Goal: Check status: Check status

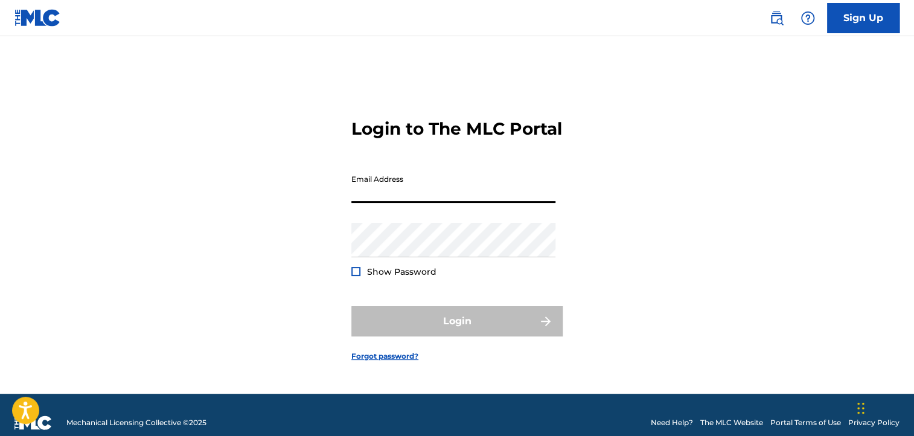
click at [411, 203] on input "Email Address" at bounding box center [453, 185] width 204 height 34
type input "[EMAIL_ADDRESS][DOMAIN_NAME]"
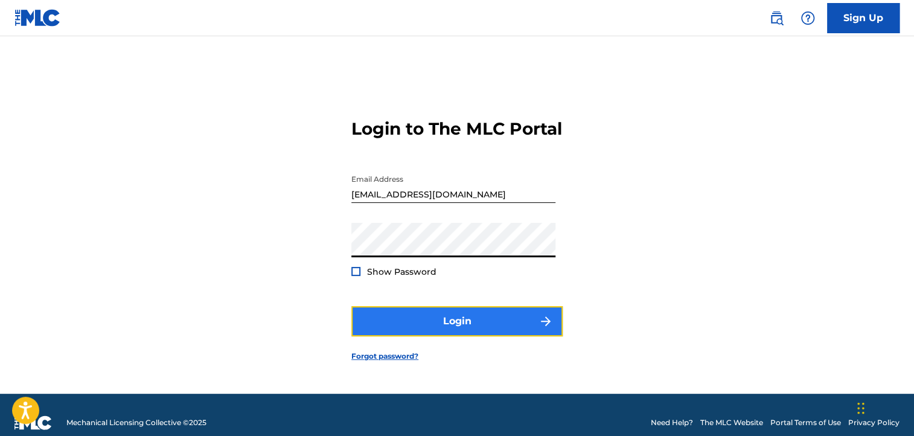
click at [456, 325] on button "Login" at bounding box center [456, 321] width 211 height 30
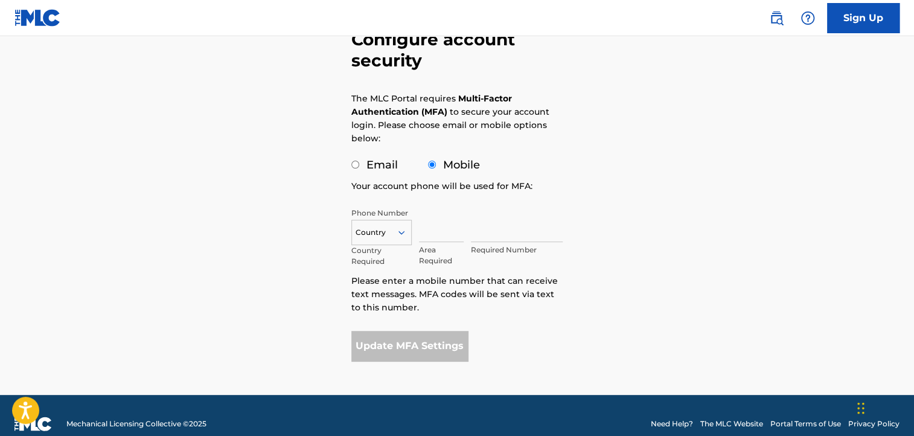
scroll to position [109, 0]
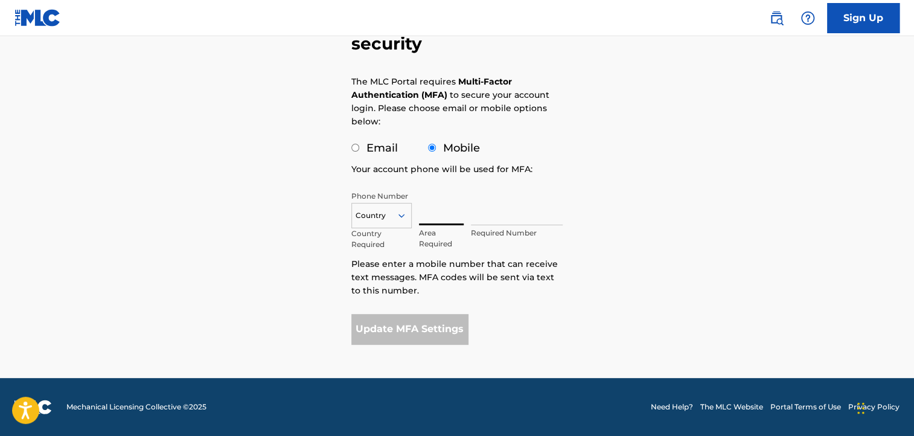
click at [432, 215] on input "text" at bounding box center [441, 208] width 45 height 34
type input "614"
type input "[GEOGRAPHIC_DATA]"
type input "2092176"
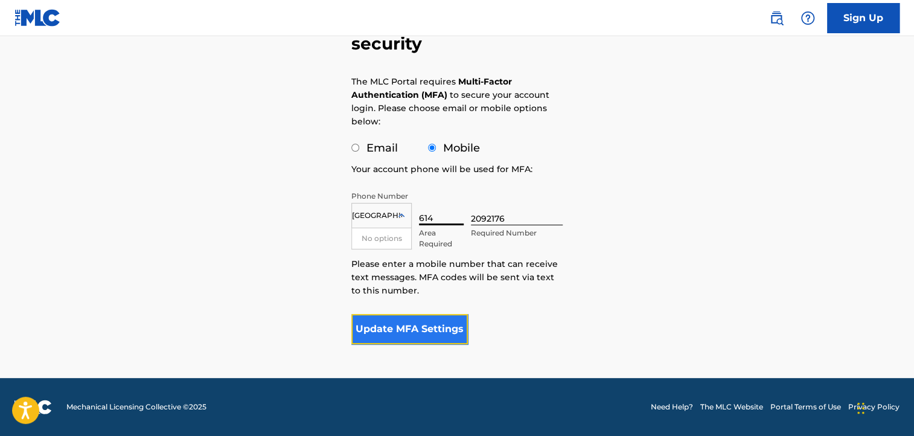
click at [421, 334] on button "Update MFA Settings" at bounding box center [409, 329] width 116 height 30
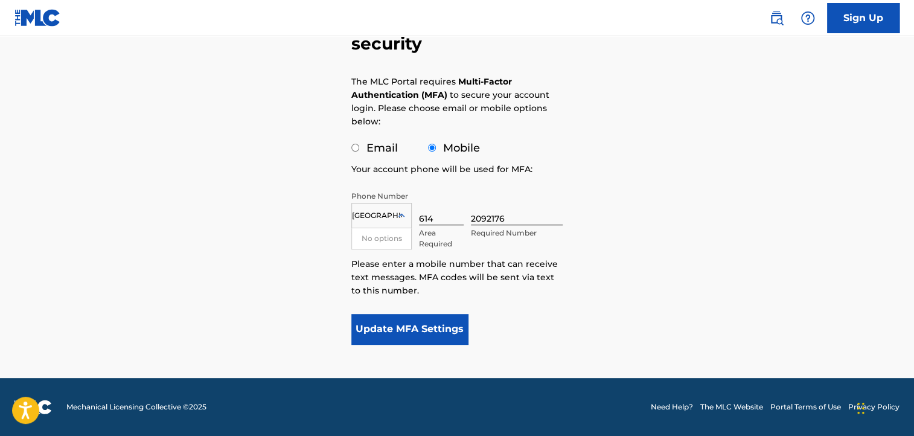
click at [482, 297] on form "Configure account security The MLC Portal requires Multi-Factor Authentication …" at bounding box center [456, 150] width 211 height 456
click at [400, 215] on icon at bounding box center [401, 215] width 6 height 4
click at [384, 216] on div at bounding box center [381, 215] width 59 height 13
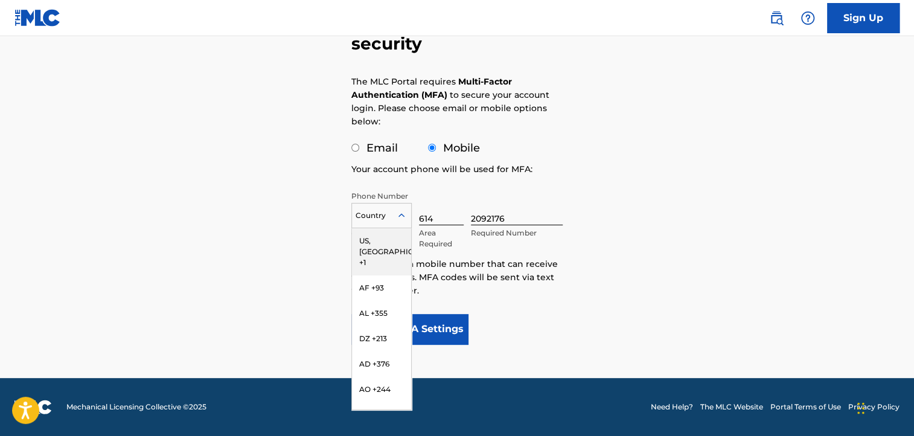
click at [383, 240] on div "US, [GEOGRAPHIC_DATA] +1" at bounding box center [381, 251] width 59 height 47
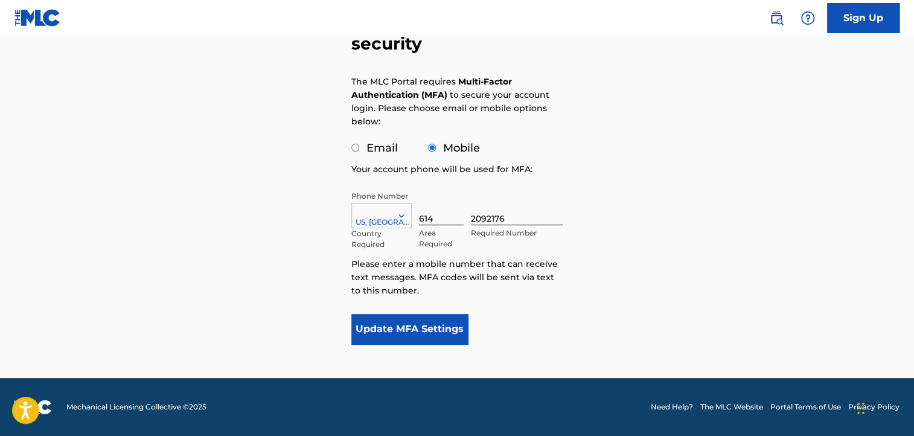
click at [550, 295] on p "Please enter a mobile number that can receive text messages. MFA codes will be …" at bounding box center [456, 277] width 211 height 40
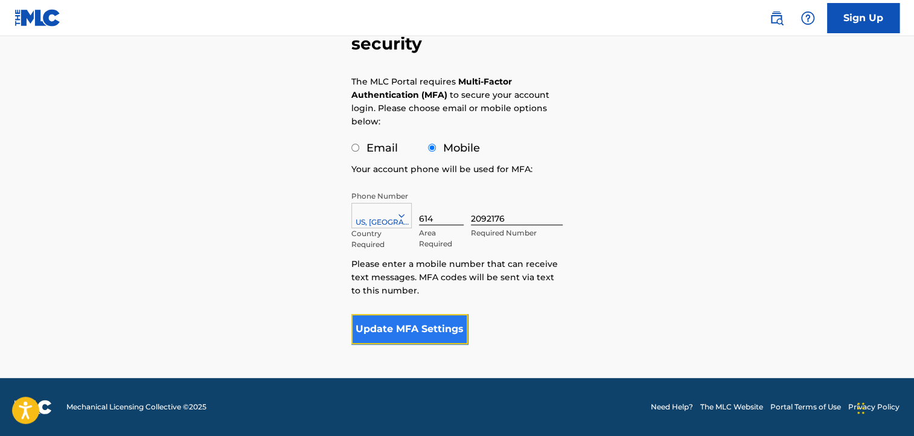
click at [405, 329] on button "Update MFA Settings" at bounding box center [409, 329] width 116 height 30
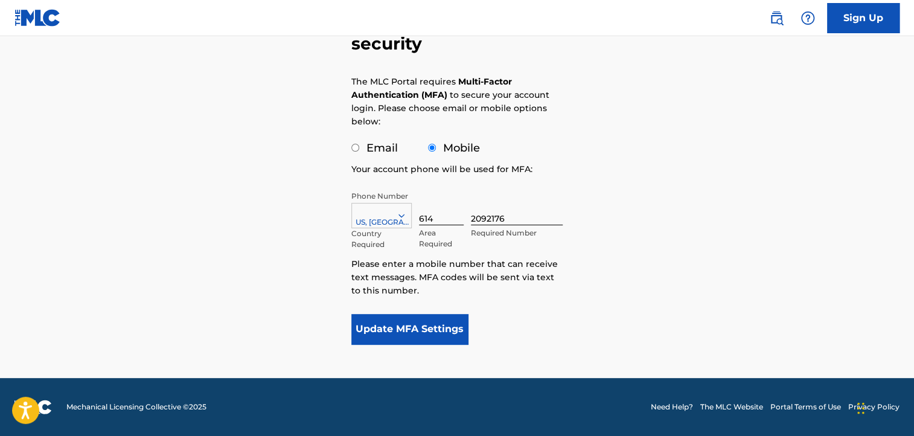
scroll to position [54, 0]
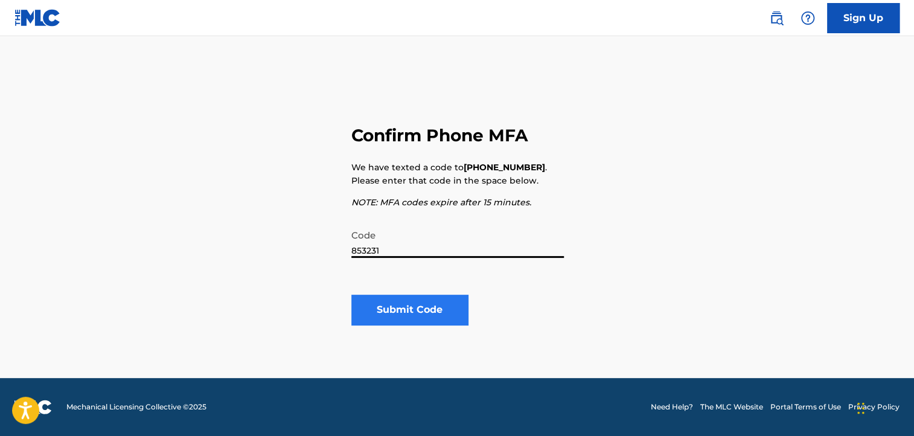
type input "853231"
click at [408, 311] on button "Submit Code" at bounding box center [409, 309] width 116 height 30
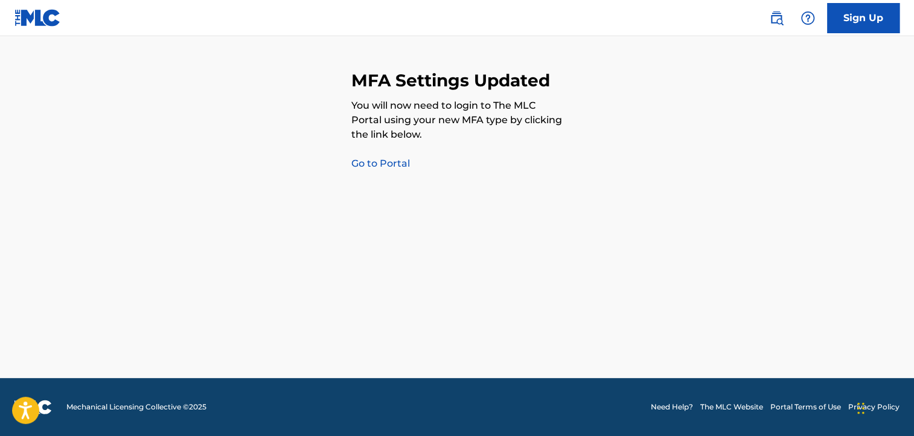
click at [383, 167] on link "Go to Portal" at bounding box center [380, 162] width 59 height 11
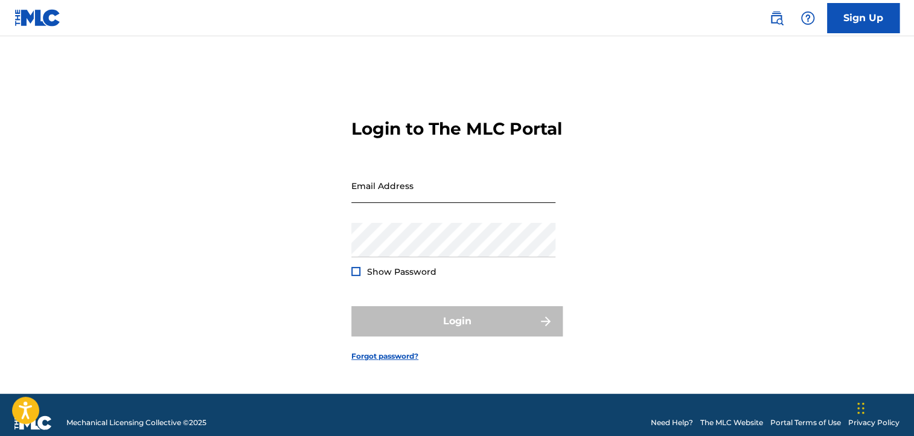
click at [394, 203] on input "Email Address" at bounding box center [453, 185] width 204 height 34
type input "[EMAIL_ADDRESS][DOMAIN_NAME]"
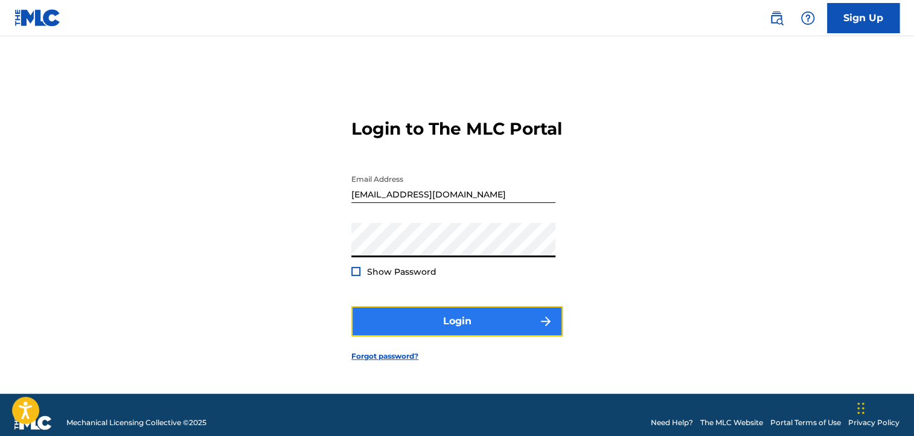
click at [448, 329] on button "Login" at bounding box center [456, 321] width 211 height 30
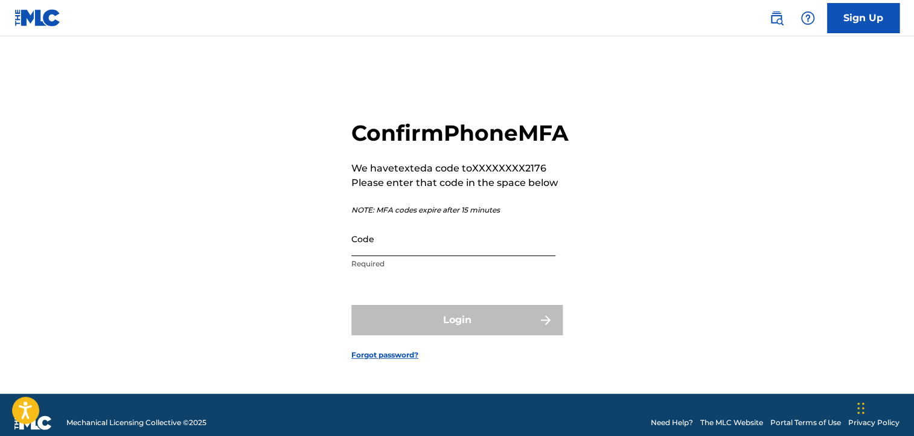
click at [421, 253] on input "Code" at bounding box center [453, 238] width 204 height 34
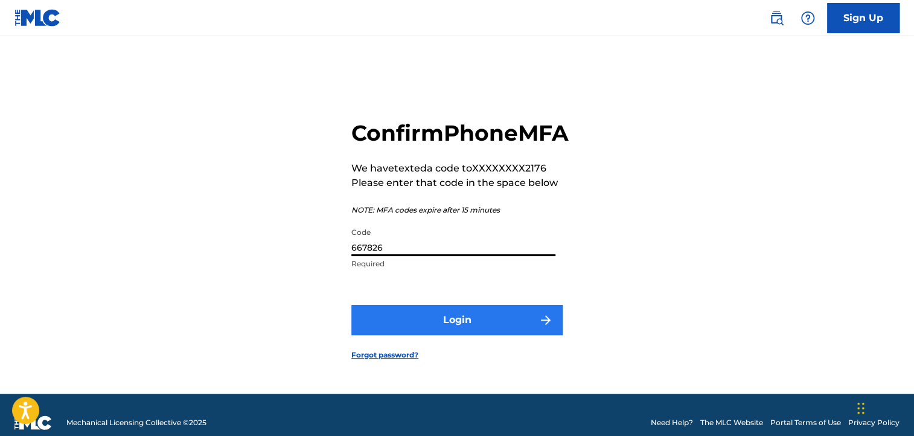
type input "667826"
click at [463, 335] on button "Login" at bounding box center [456, 320] width 211 height 30
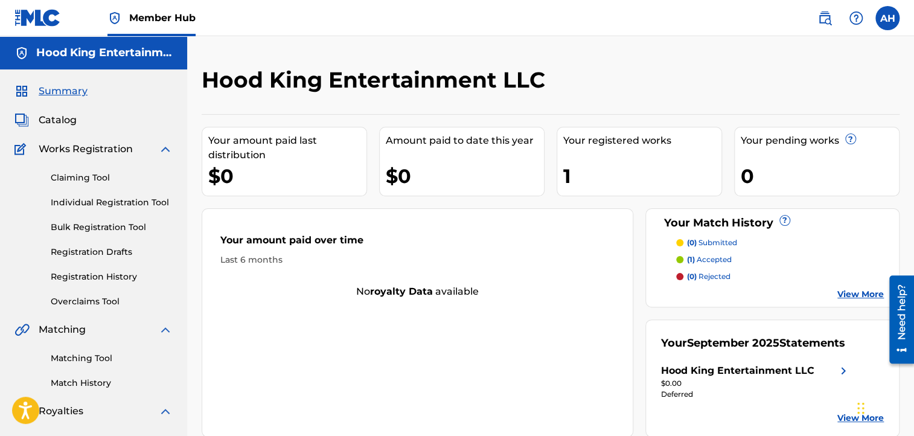
click at [715, 278] on p "(0) rejected" at bounding box center [708, 276] width 43 height 11
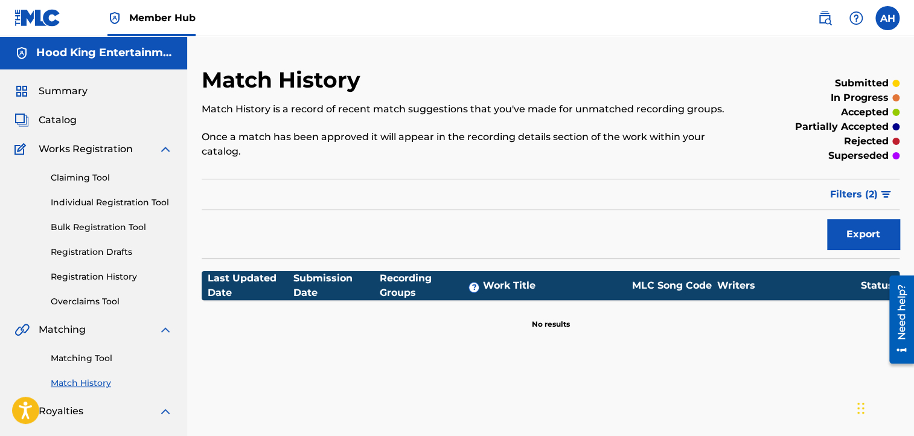
click at [881, 125] on p "partially accepted" at bounding box center [842, 126] width 94 height 14
click at [864, 192] on span "Filters ( 2 )" at bounding box center [854, 194] width 48 height 14
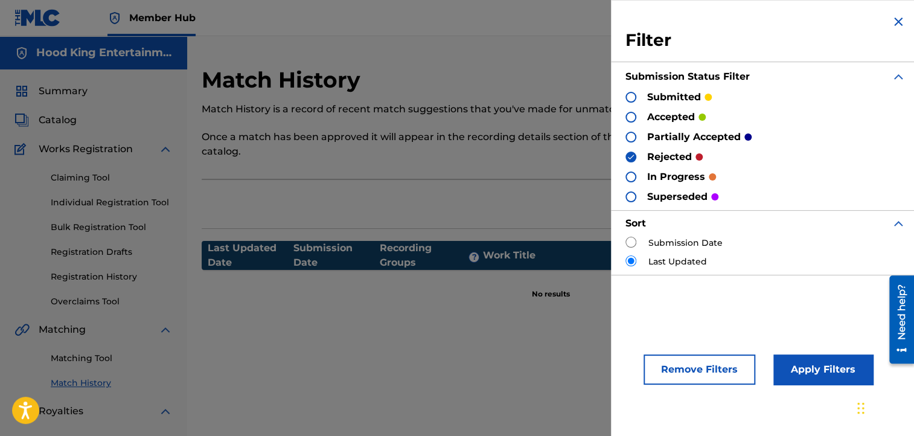
click at [895, 20] on img at bounding box center [898, 21] width 14 height 14
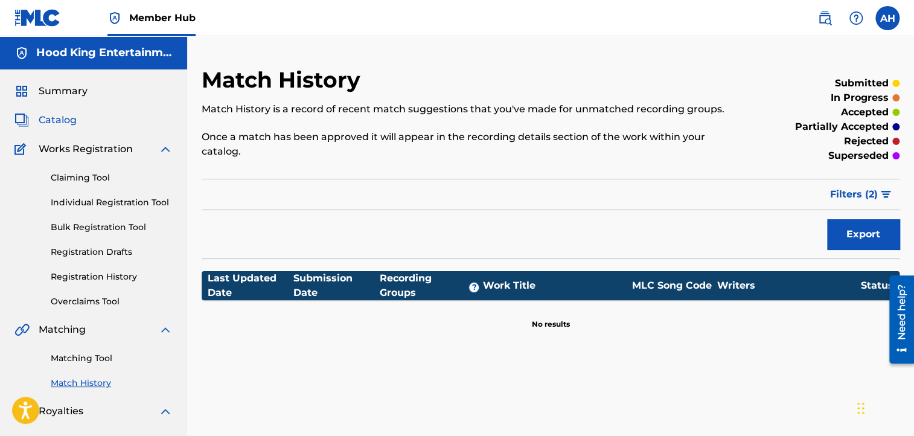
click at [59, 122] on span "Catalog" at bounding box center [58, 120] width 38 height 14
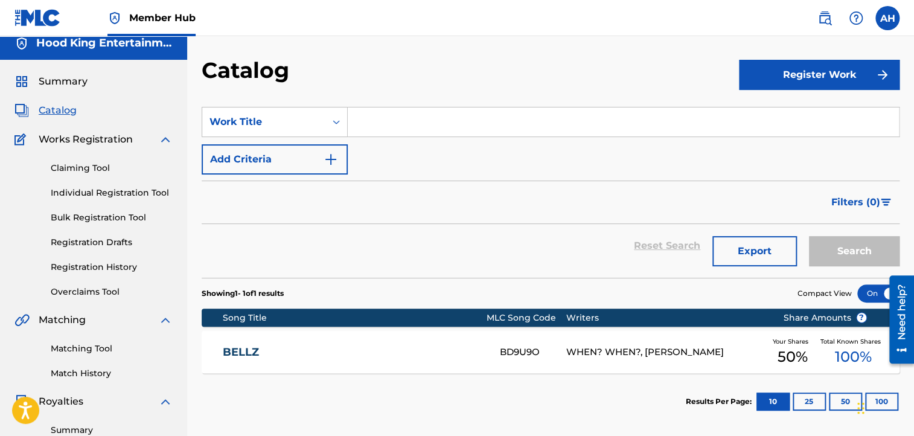
scroll to position [4, 0]
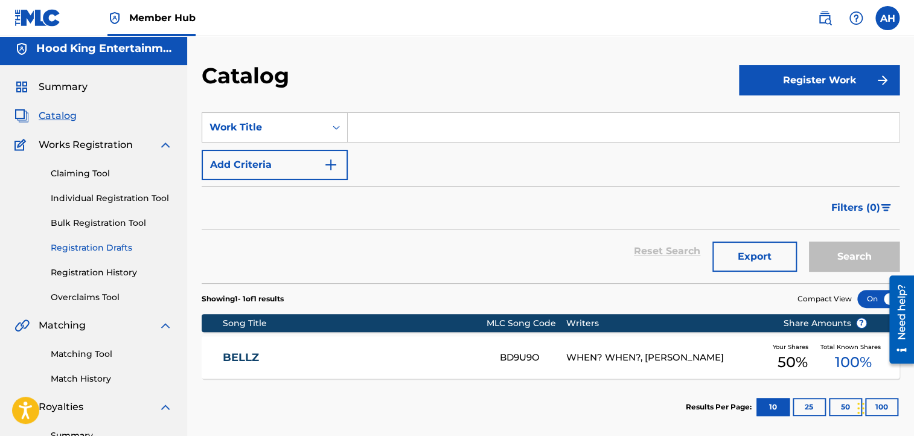
click at [97, 247] on link "Registration Drafts" at bounding box center [112, 247] width 122 height 13
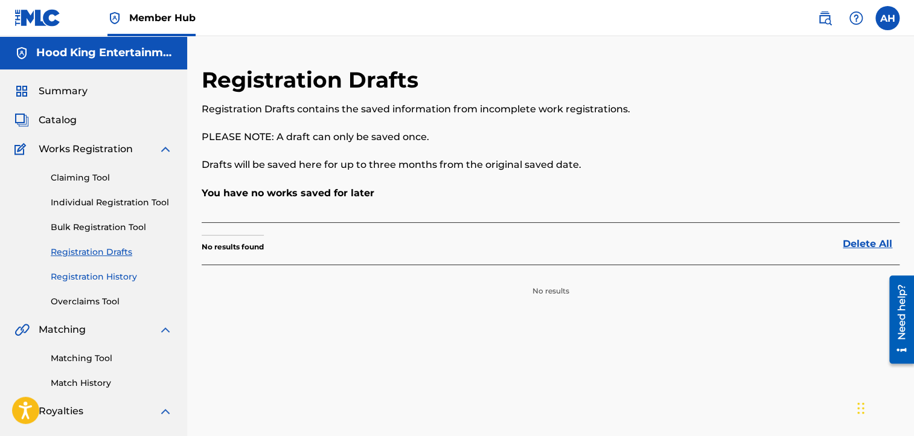
click at [126, 278] on link "Registration History" at bounding box center [112, 276] width 122 height 13
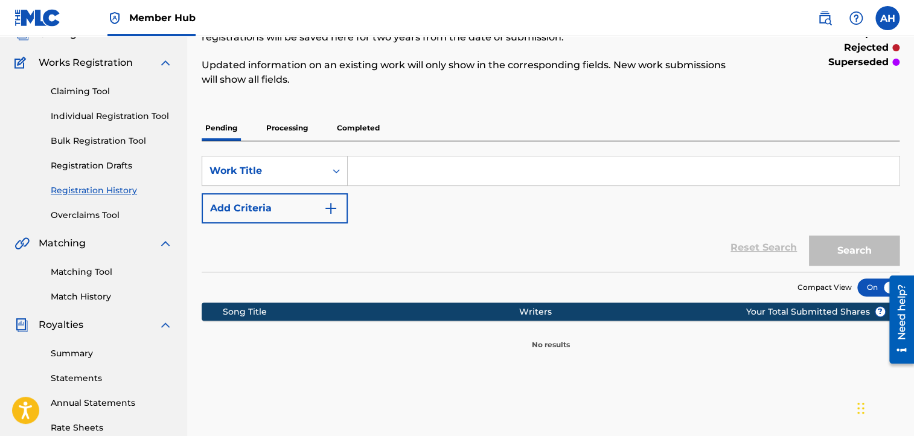
scroll to position [87, 0]
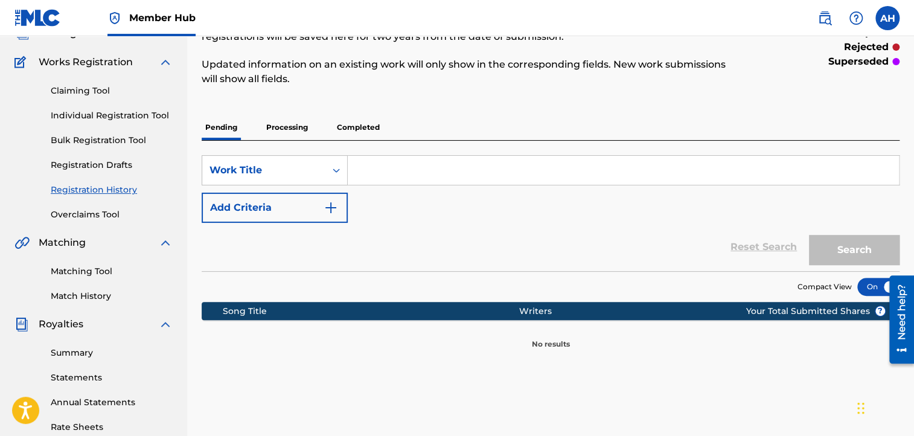
click at [279, 128] on p "Processing" at bounding box center [286, 127] width 49 height 25
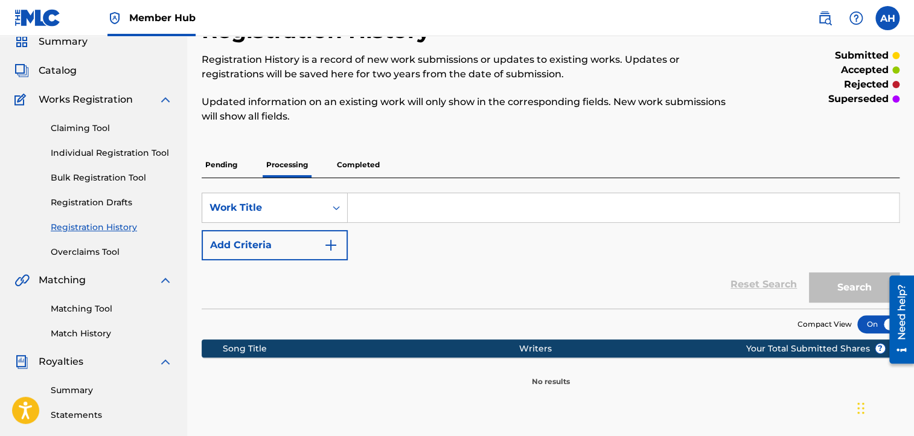
scroll to position [51, 0]
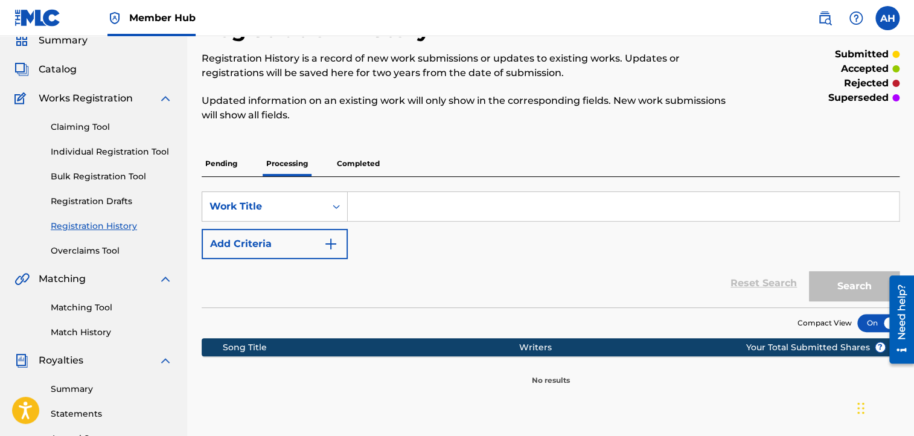
click at [354, 165] on p "Completed" at bounding box center [358, 163] width 50 height 25
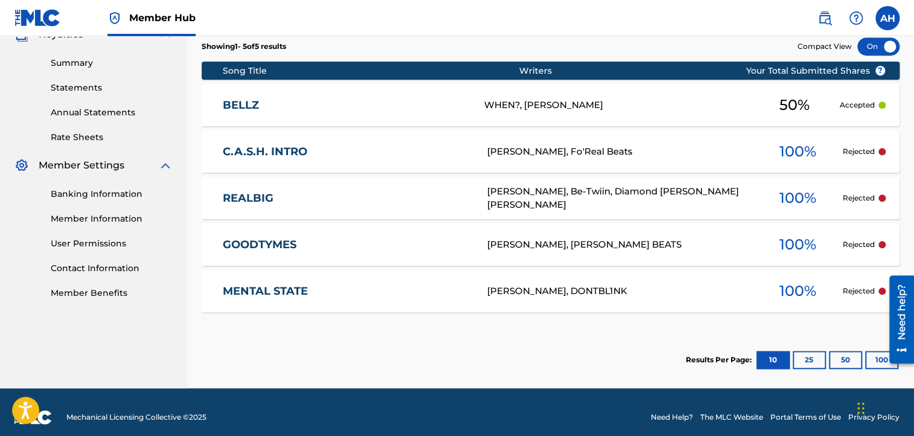
scroll to position [378, 0]
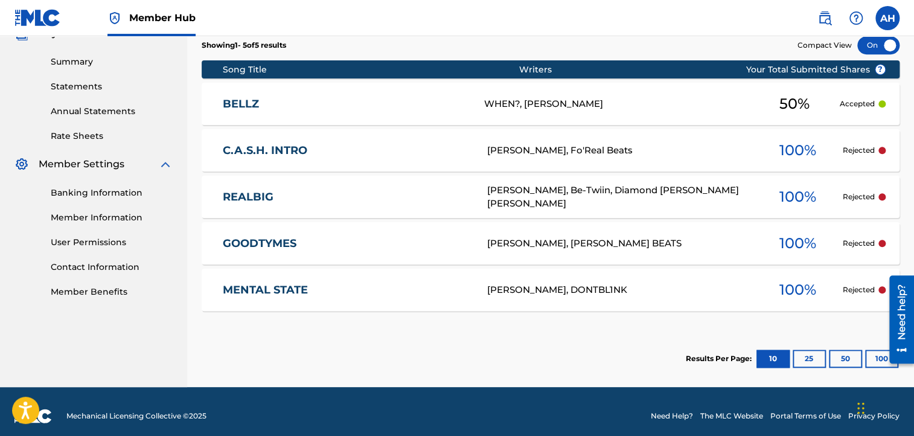
click at [565, 153] on div "[PERSON_NAME], Fo'Real Beats" at bounding box center [619, 151] width 265 height 14
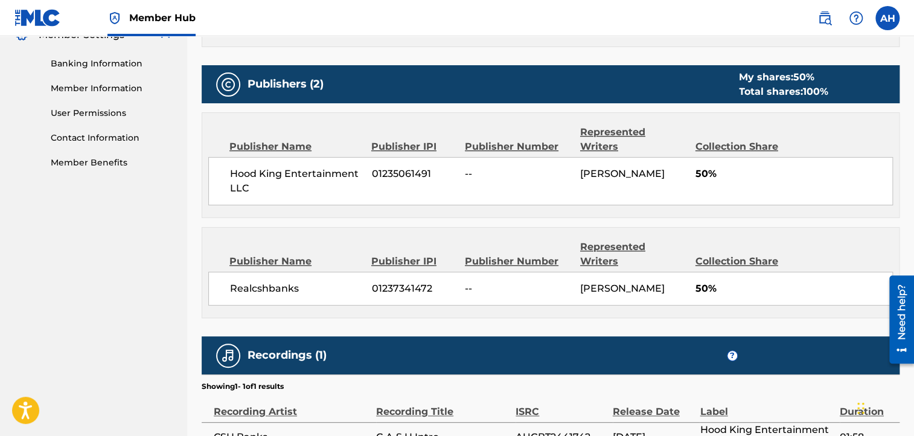
scroll to position [507, 0]
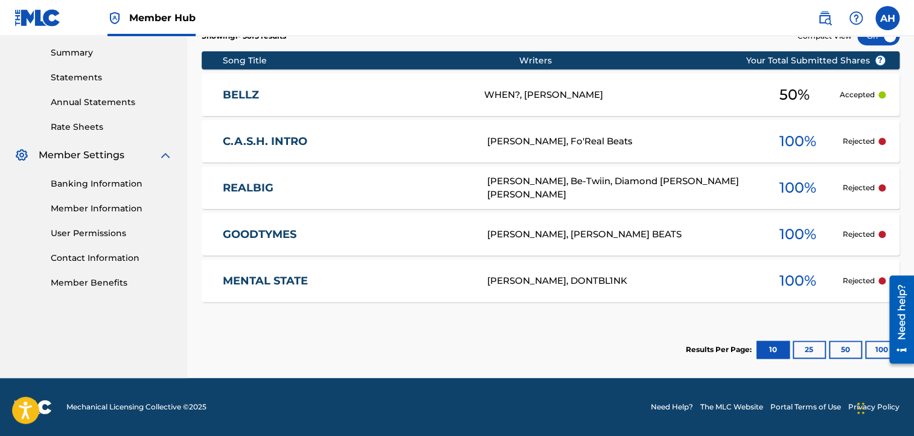
scroll to position [386, 0]
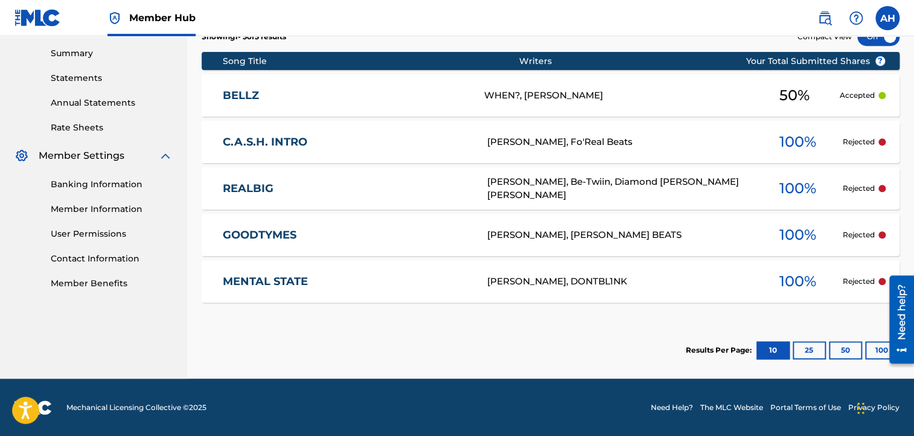
click at [659, 141] on div "[PERSON_NAME], Fo'Real Beats" at bounding box center [619, 142] width 265 height 14
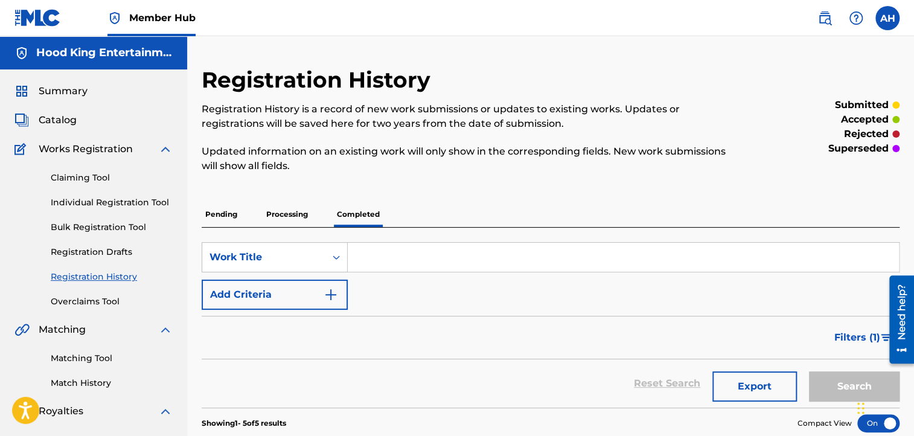
scroll to position [313, 0]
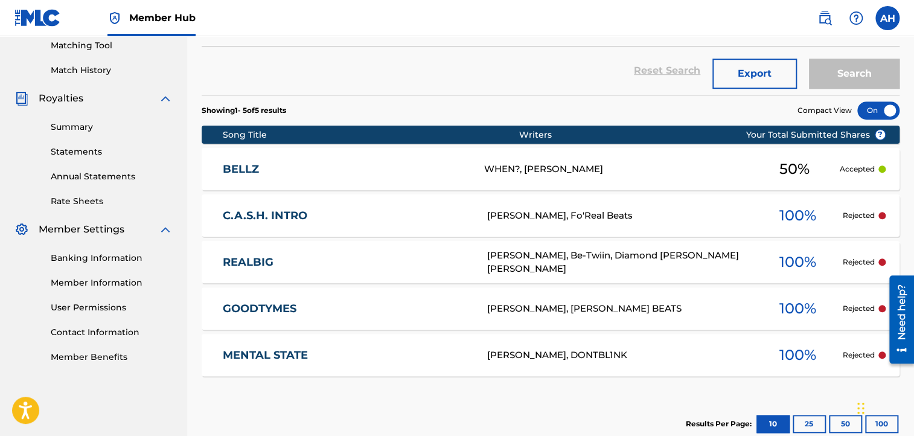
click at [629, 214] on div "[PERSON_NAME], Fo'Real Beats" at bounding box center [619, 216] width 265 height 14
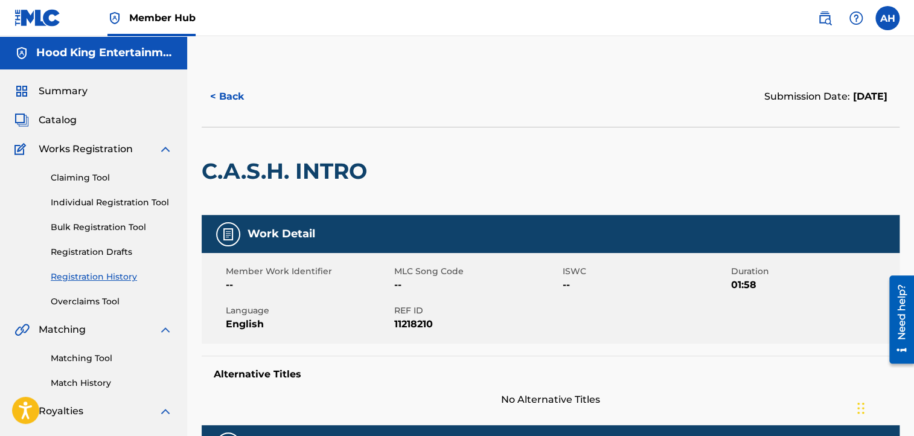
scroll to position [313, 0]
